Goal: Task Accomplishment & Management: Manage account settings

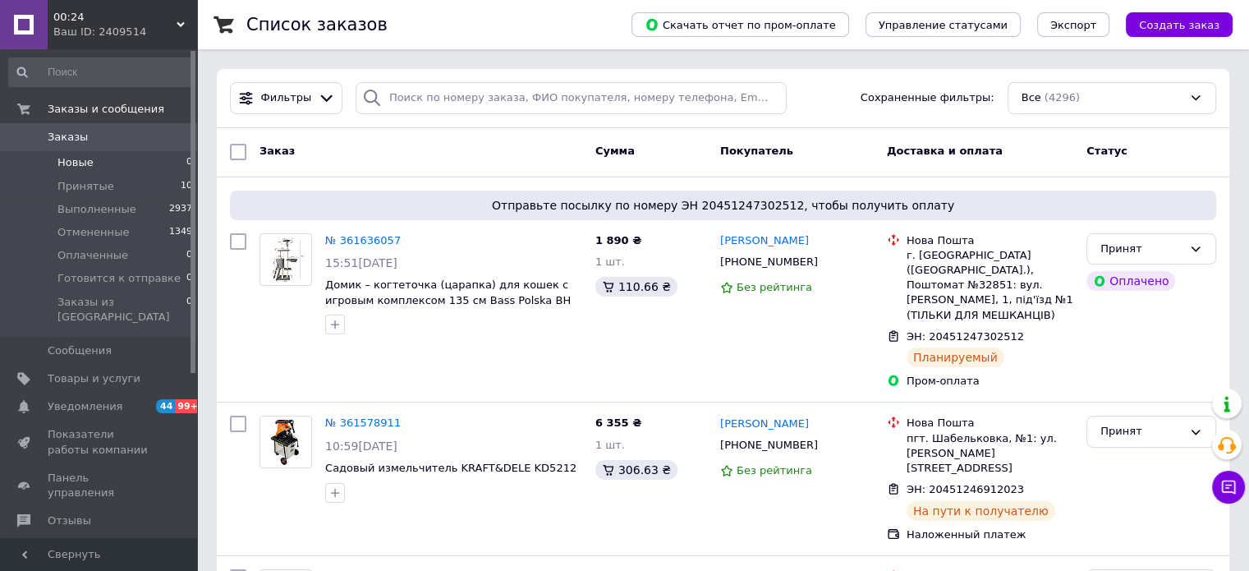
click at [65, 160] on span "Новые" at bounding box center [76, 162] width 36 height 15
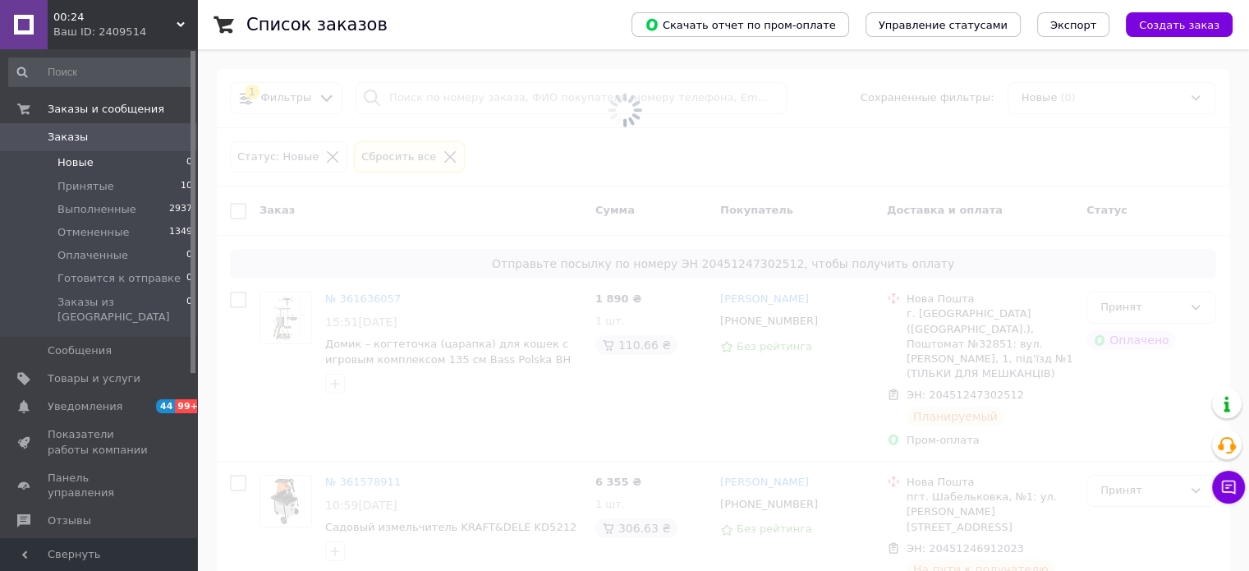
click at [69, 144] on span "Заказы" at bounding box center [68, 137] width 40 height 15
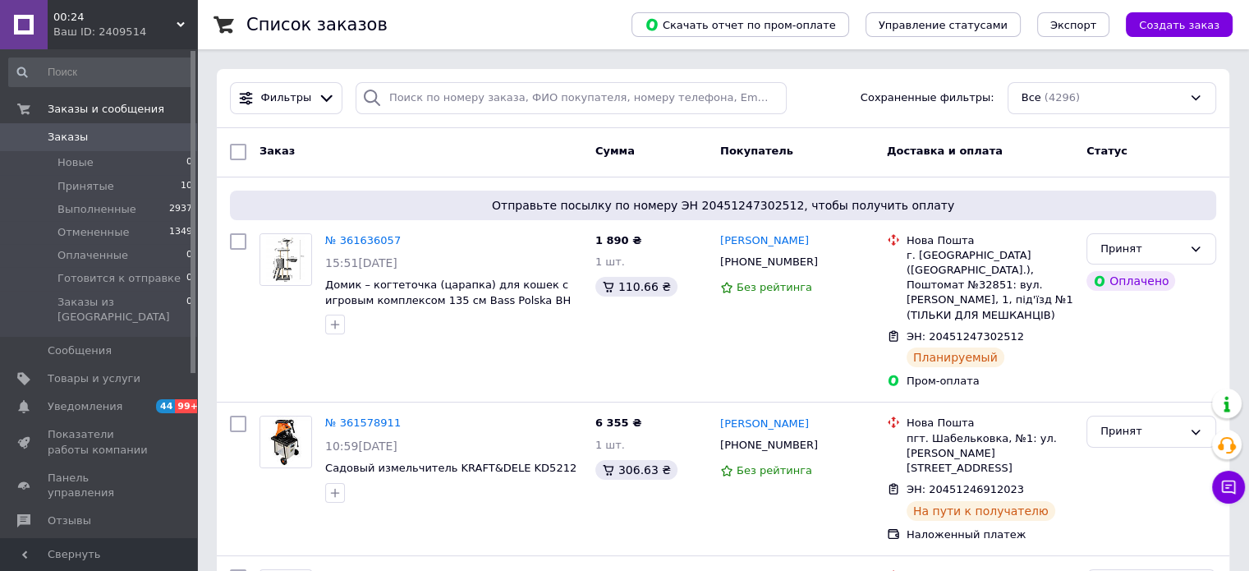
click at [151, 21] on span "00:24" at bounding box center [114, 17] width 123 height 15
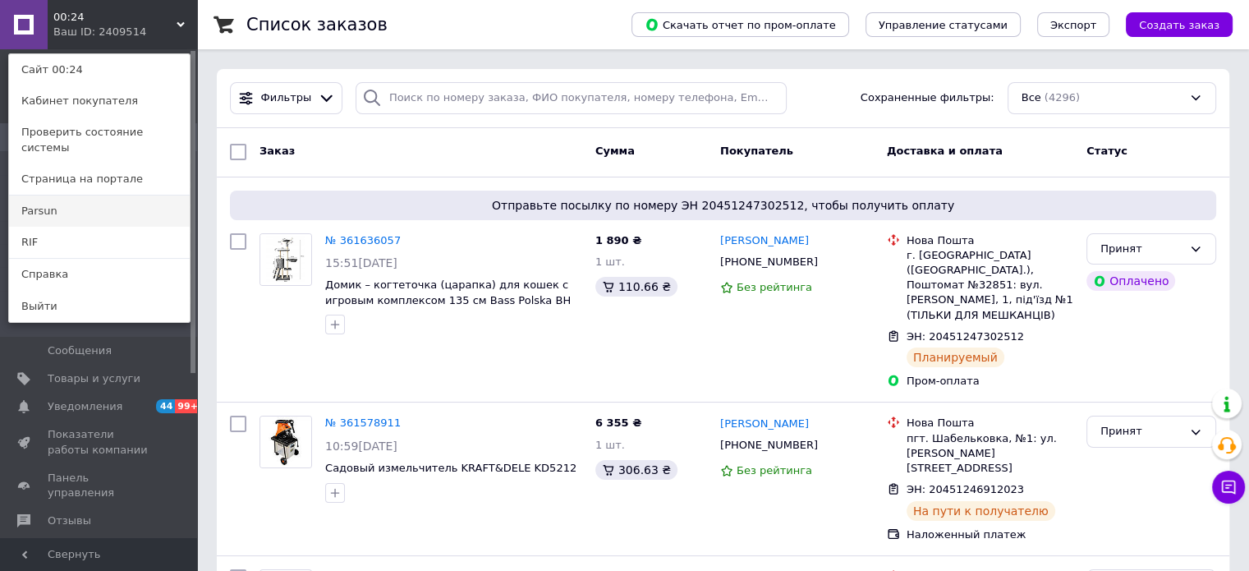
click at [118, 196] on link "Parsun" at bounding box center [99, 211] width 181 height 31
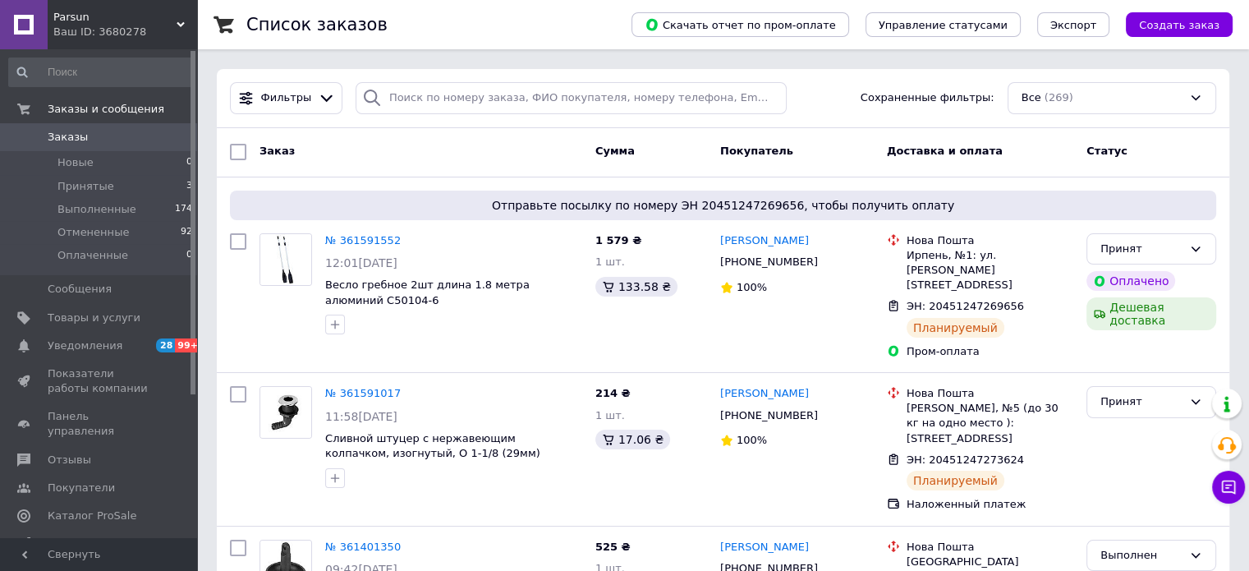
click at [177, 23] on icon at bounding box center [181, 25] width 8 height 8
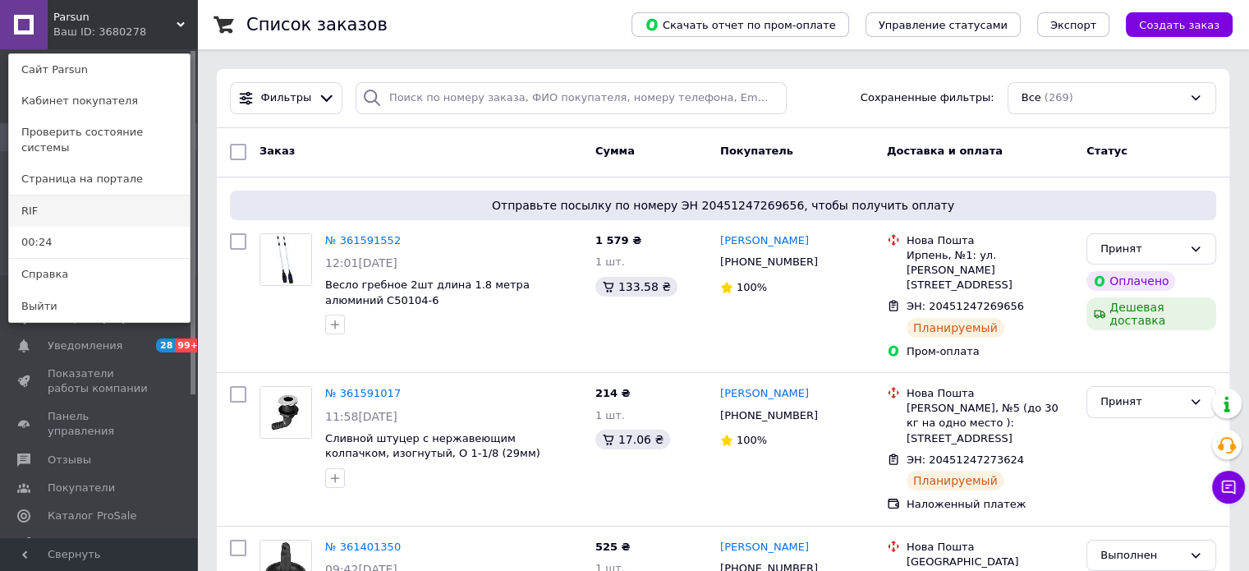
click at [96, 196] on link "RIF" at bounding box center [99, 211] width 181 height 31
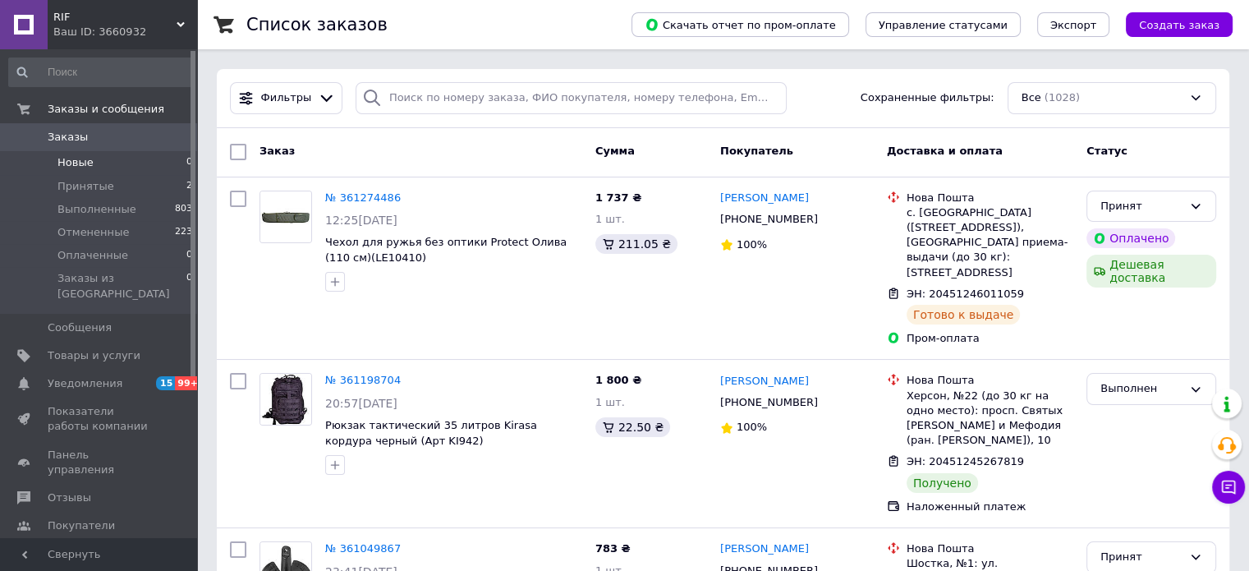
drag, startPoint x: 99, startPoint y: 163, endPoint x: 94, endPoint y: 152, distance: 11.4
click at [99, 163] on li "Новые 0" at bounding box center [101, 162] width 202 height 23
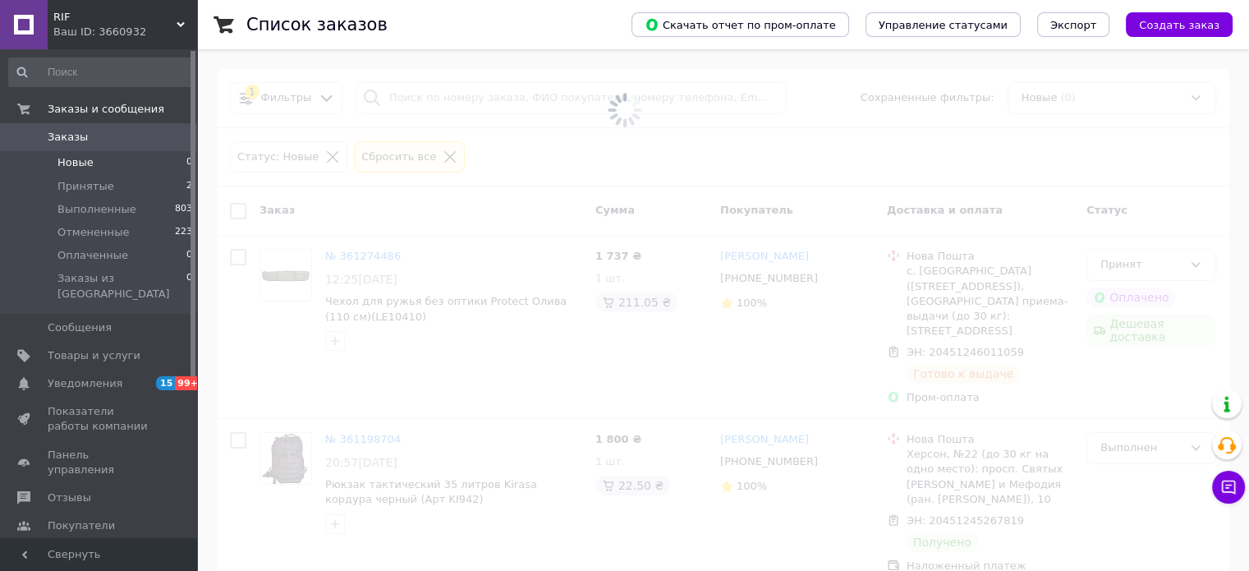
click at [89, 143] on span "Заказы" at bounding box center [100, 137] width 104 height 15
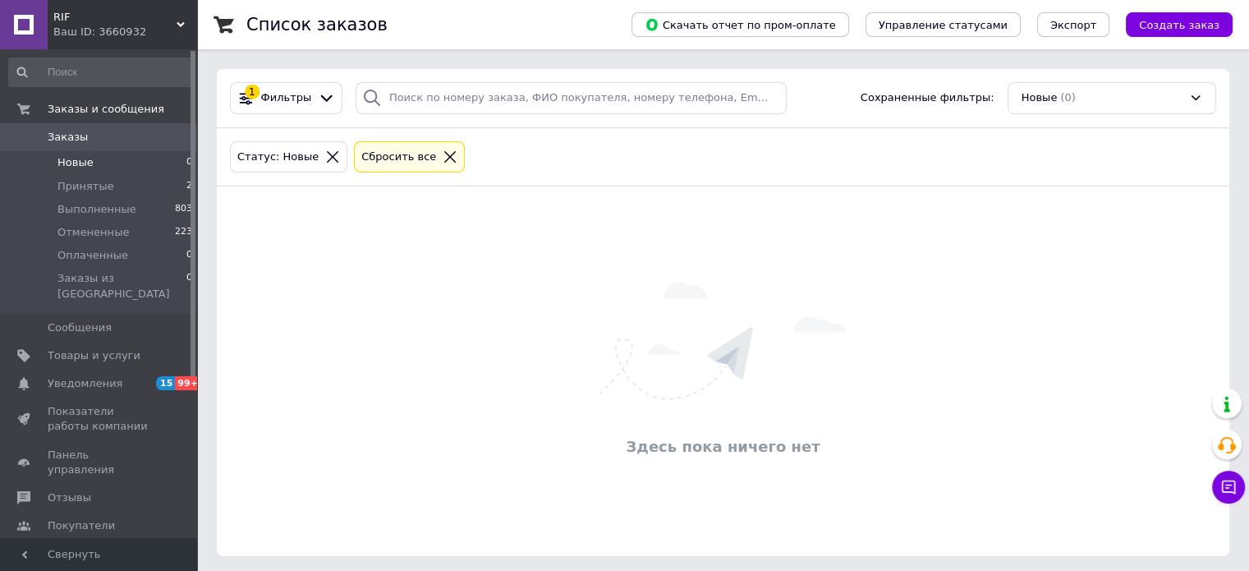
click at [87, 159] on span "Новые" at bounding box center [76, 162] width 36 height 15
click at [81, 140] on span "Заказы" at bounding box center [68, 137] width 40 height 15
click at [182, 25] on use at bounding box center [181, 24] width 8 height 5
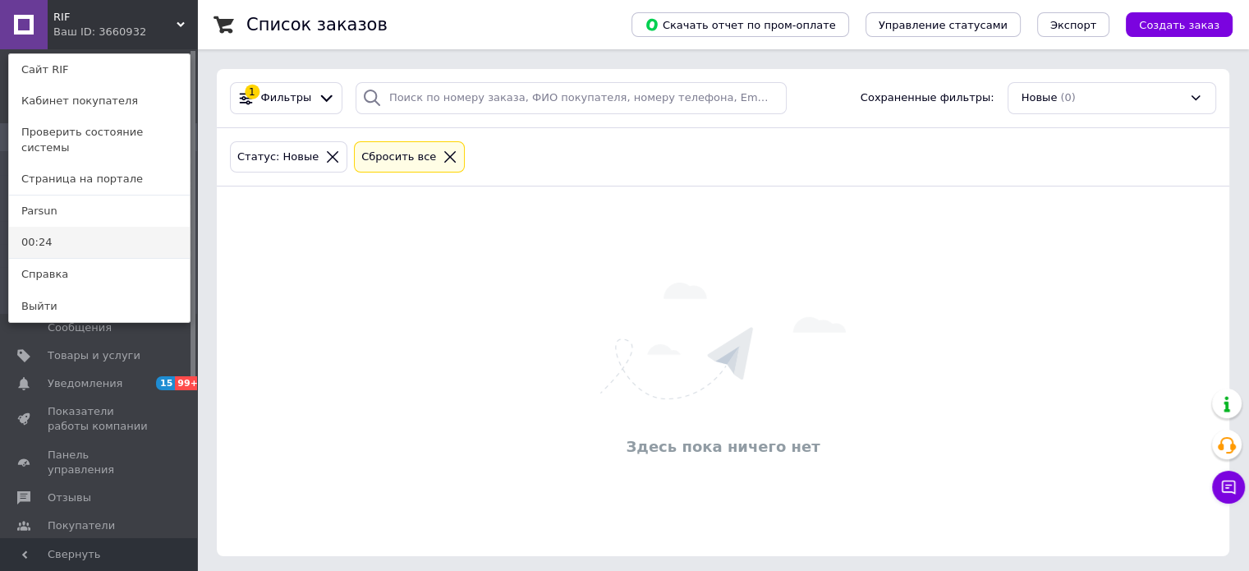
click at [58, 227] on link "00:24" at bounding box center [99, 242] width 181 height 31
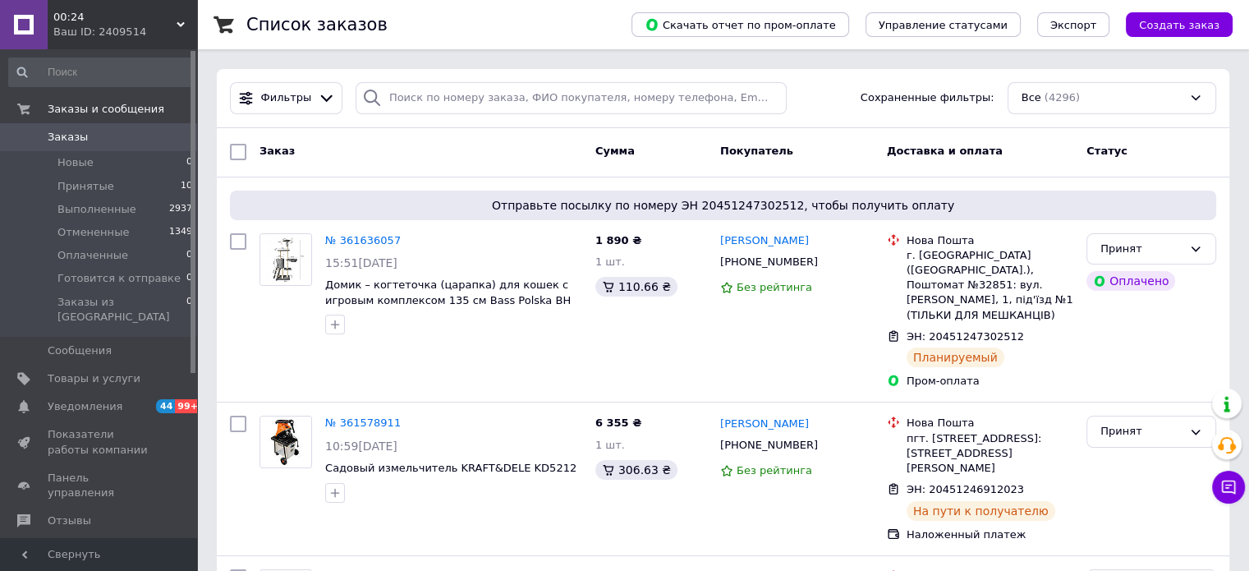
click at [166, 25] on div "Ваш ID: 2409514" at bounding box center [125, 32] width 144 height 15
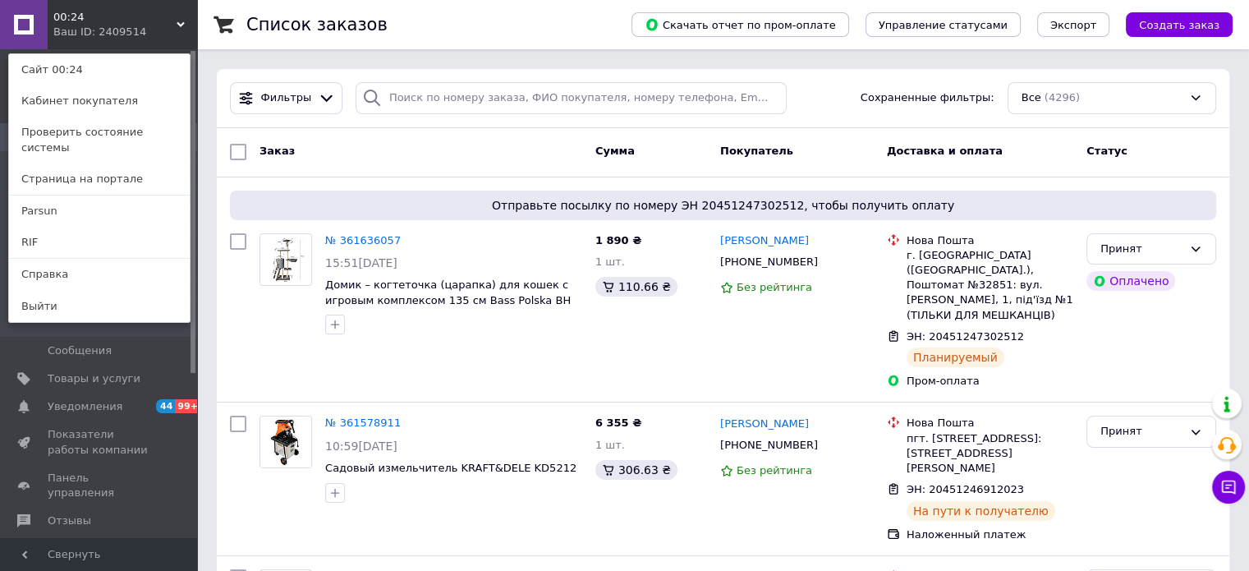
click at [76, 201] on link "Parsun" at bounding box center [99, 211] width 181 height 31
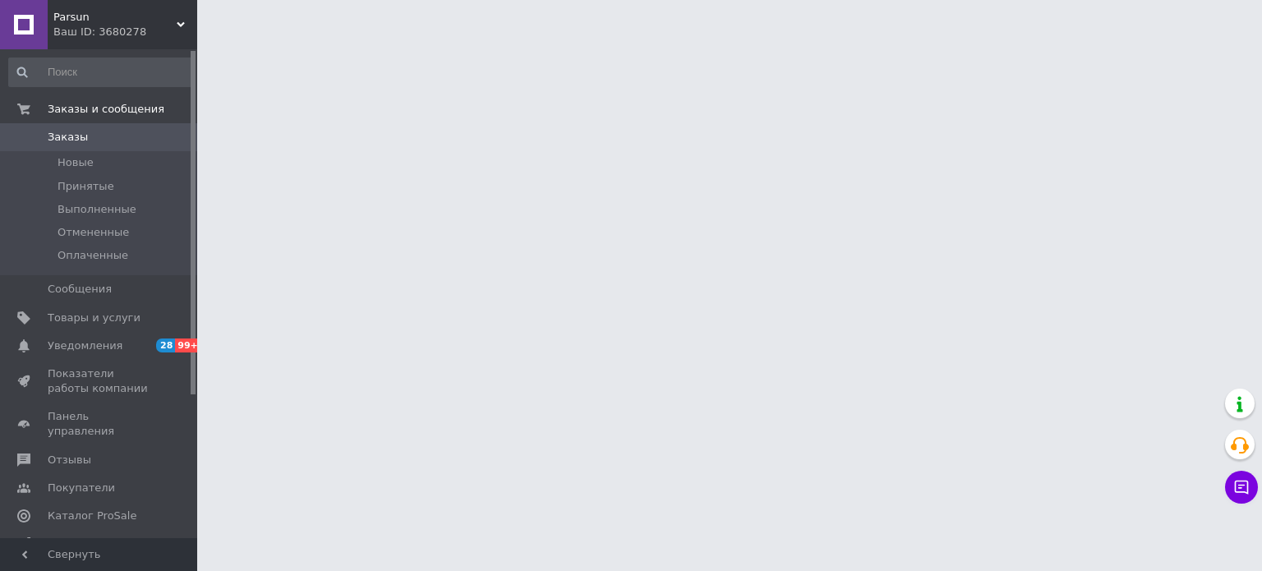
click at [184, 25] on icon at bounding box center [181, 25] width 8 height 8
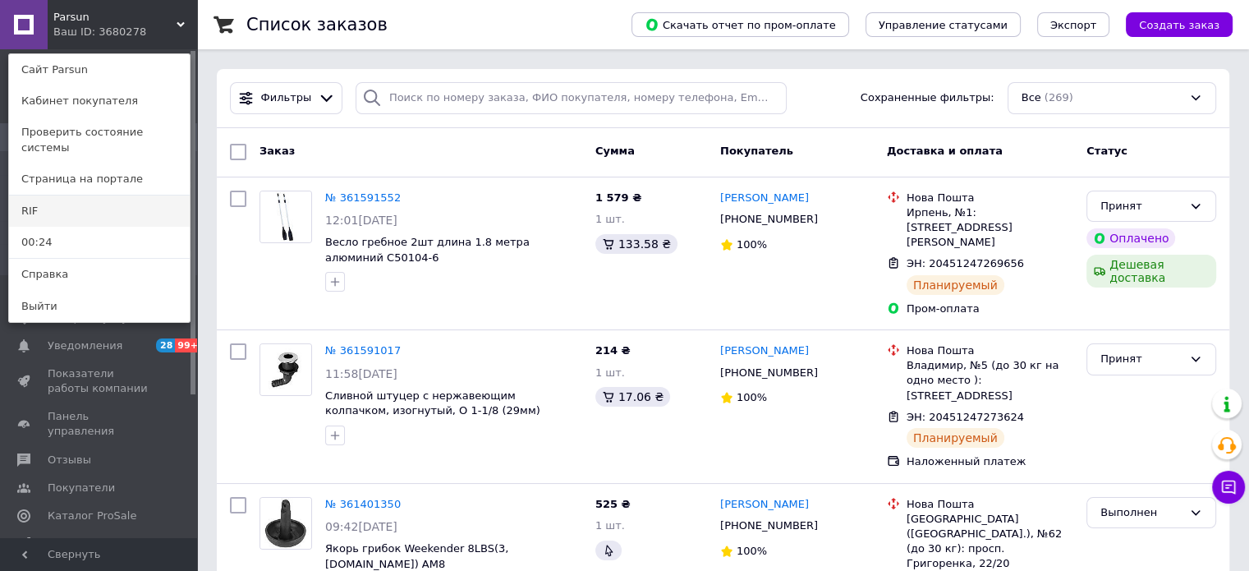
click at [122, 204] on link "RIF" at bounding box center [99, 211] width 181 height 31
